Goal: Complete application form: Complete application form

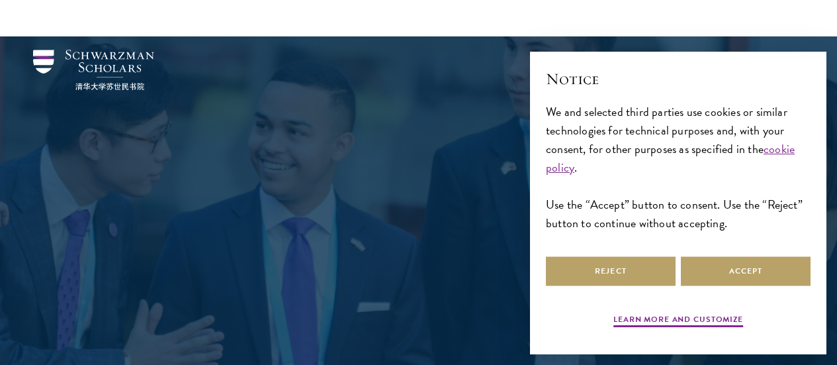
scroll to position [46, 0]
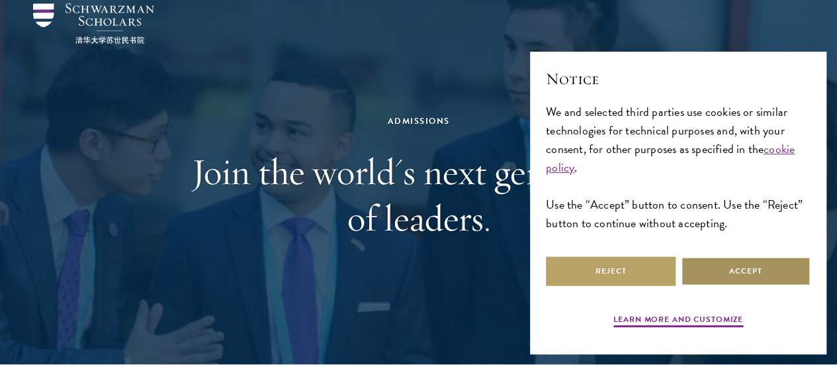
click at [727, 271] on button "Accept" at bounding box center [746, 271] width 130 height 30
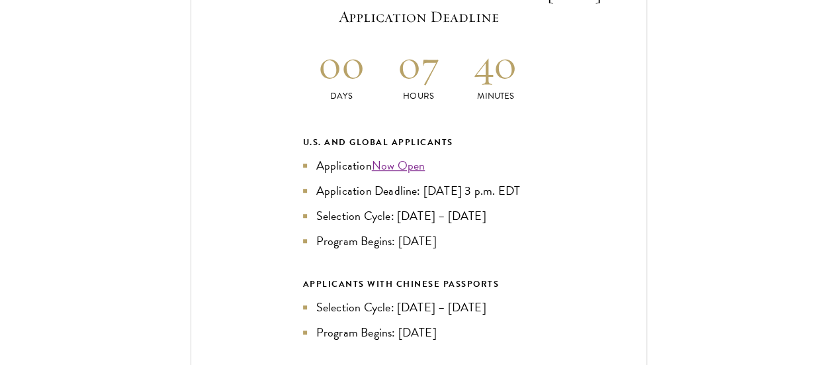
scroll to position [2890, 0]
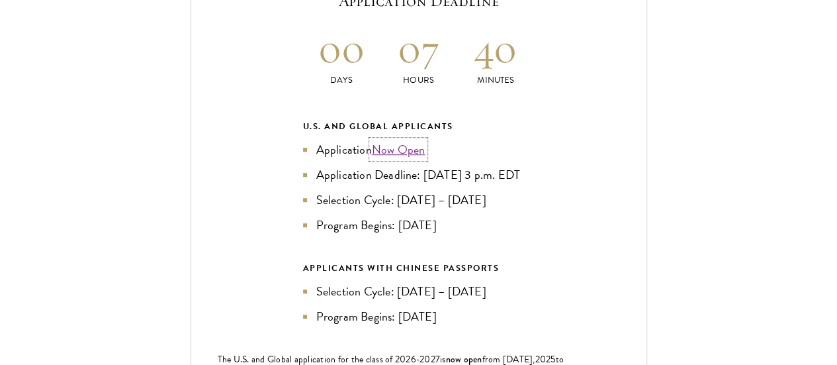
click at [408, 140] on link "Now Open" at bounding box center [399, 149] width 54 height 18
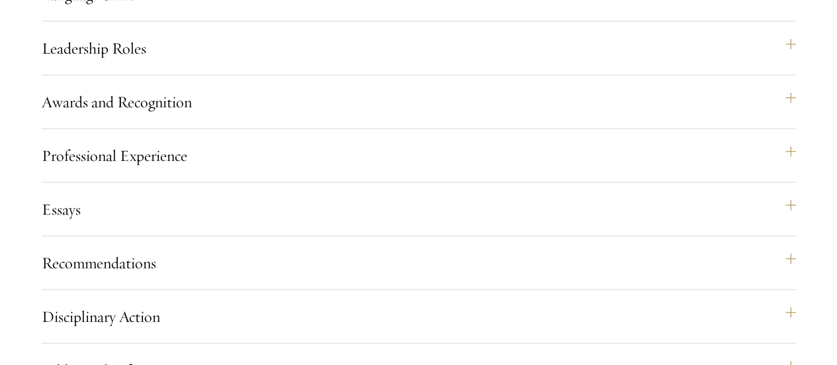
scroll to position [1488, 0]
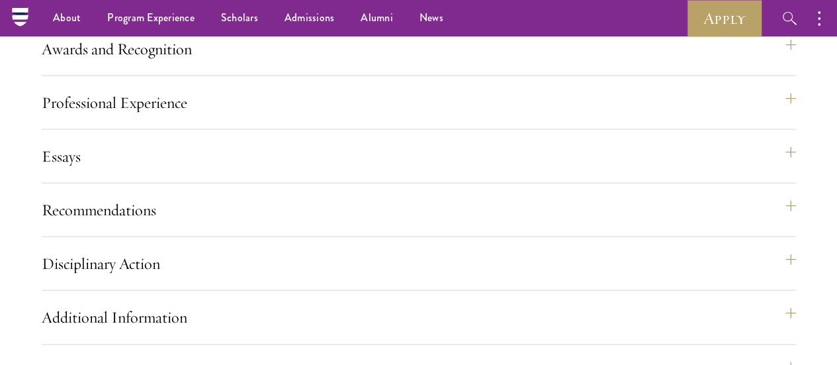
scroll to position [1448, 0]
